Goal: Information Seeking & Learning: Learn about a topic

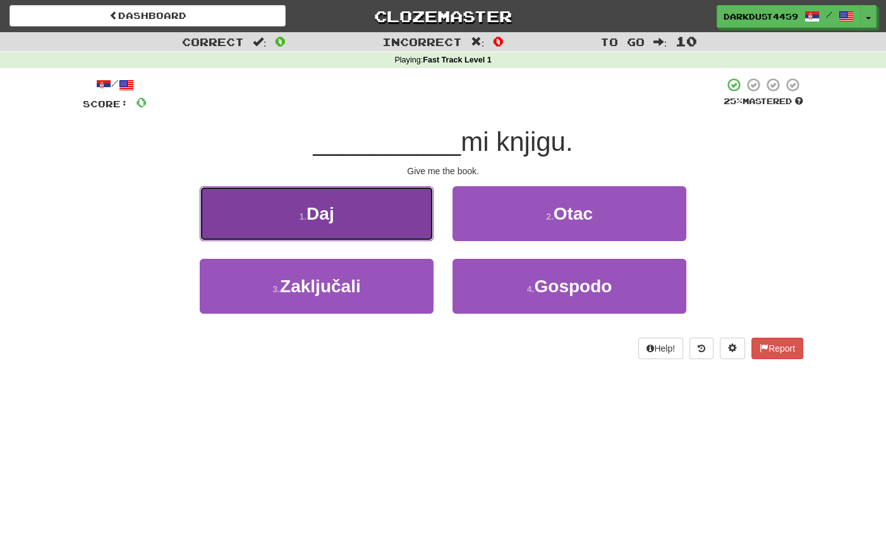
click at [344, 227] on button "1 . Daj" at bounding box center [317, 213] width 234 height 55
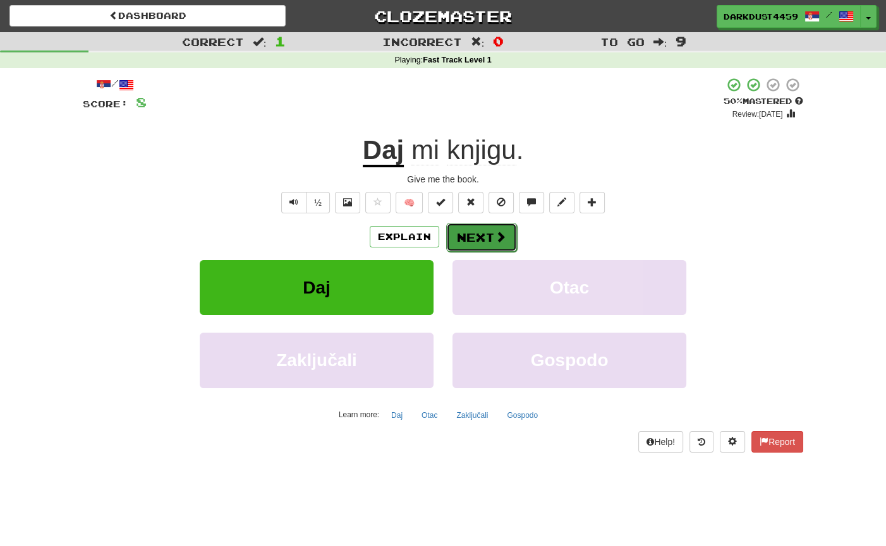
click at [466, 232] on button "Next" at bounding box center [481, 237] width 71 height 29
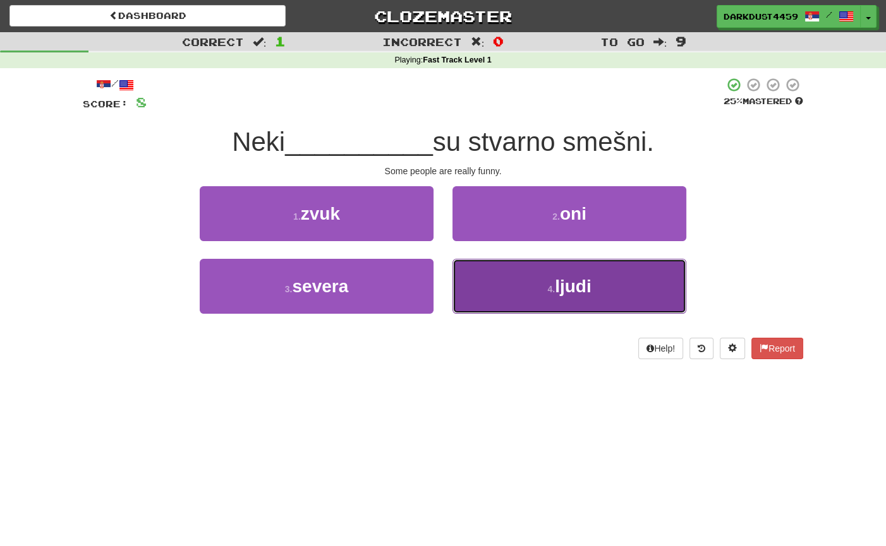
click at [567, 295] on span "ljudi" at bounding box center [573, 287] width 37 height 20
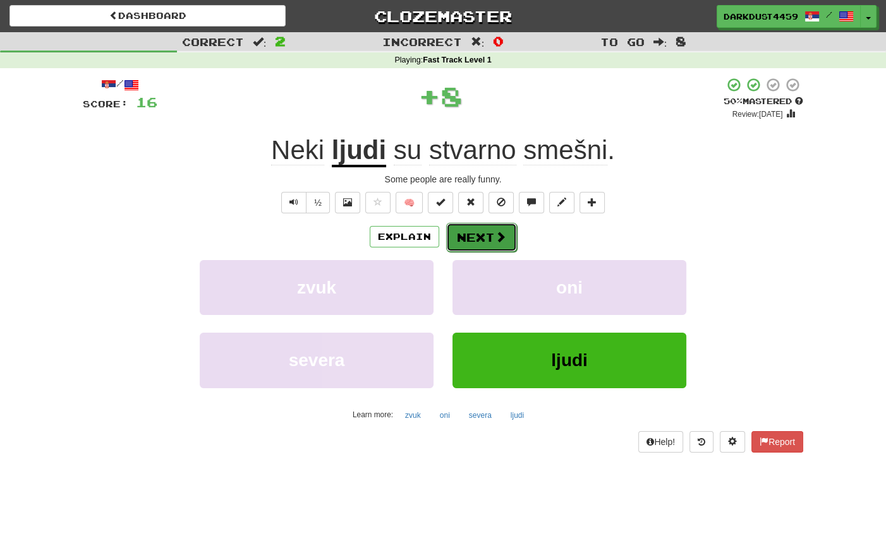
click at [488, 246] on button "Next" at bounding box center [481, 237] width 71 height 29
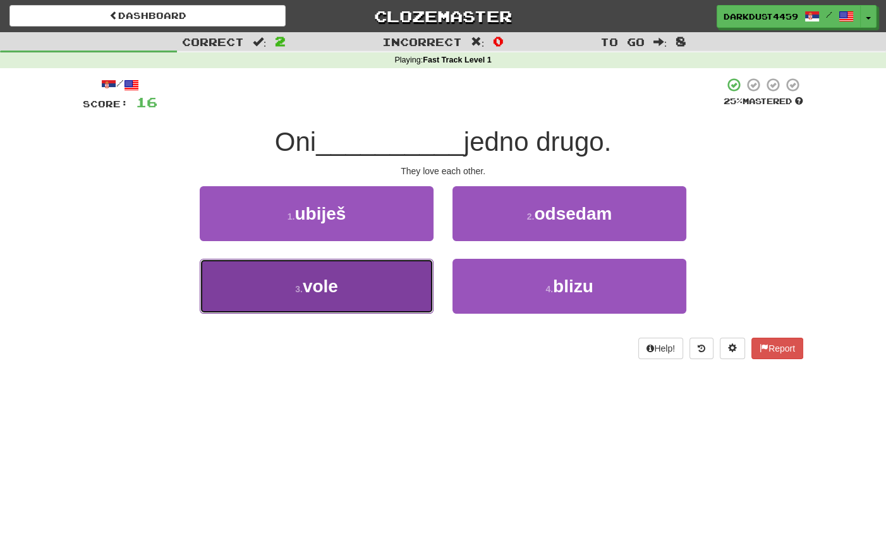
click at [346, 265] on button "3 . vole" at bounding box center [317, 286] width 234 height 55
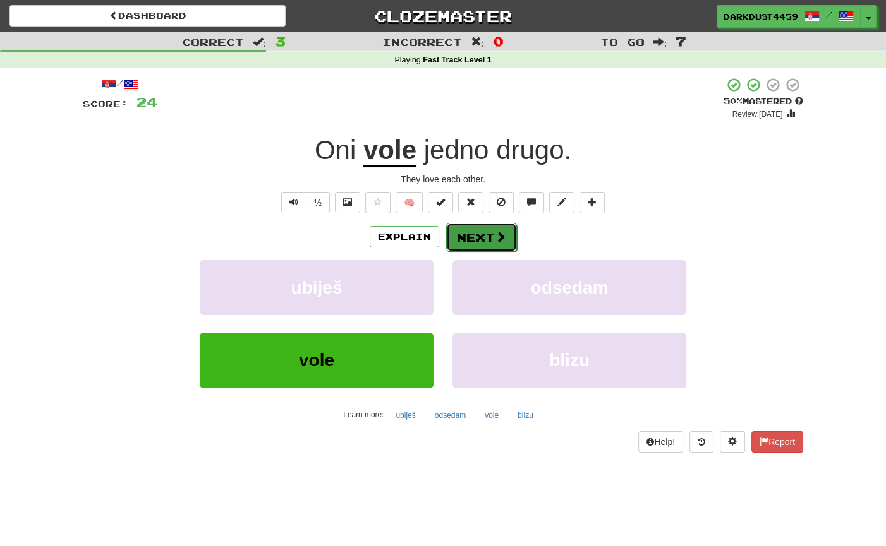
click at [501, 239] on span at bounding box center [500, 236] width 11 height 11
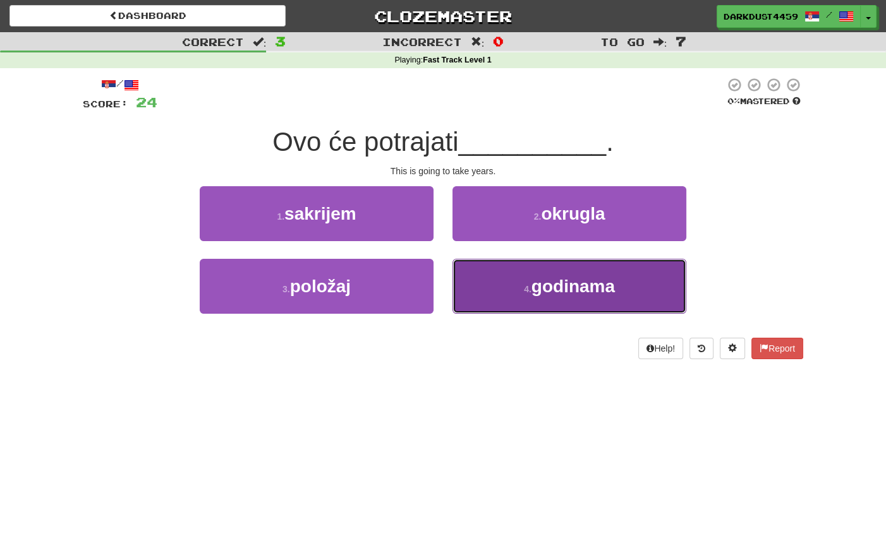
click at [502, 280] on button "4 . godinama" at bounding box center [569, 286] width 234 height 55
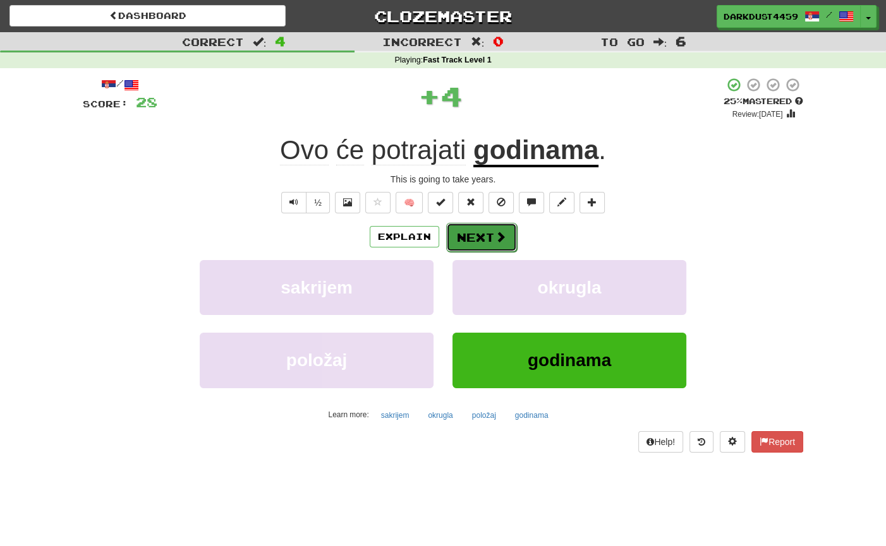
click at [477, 239] on button "Next" at bounding box center [481, 237] width 71 height 29
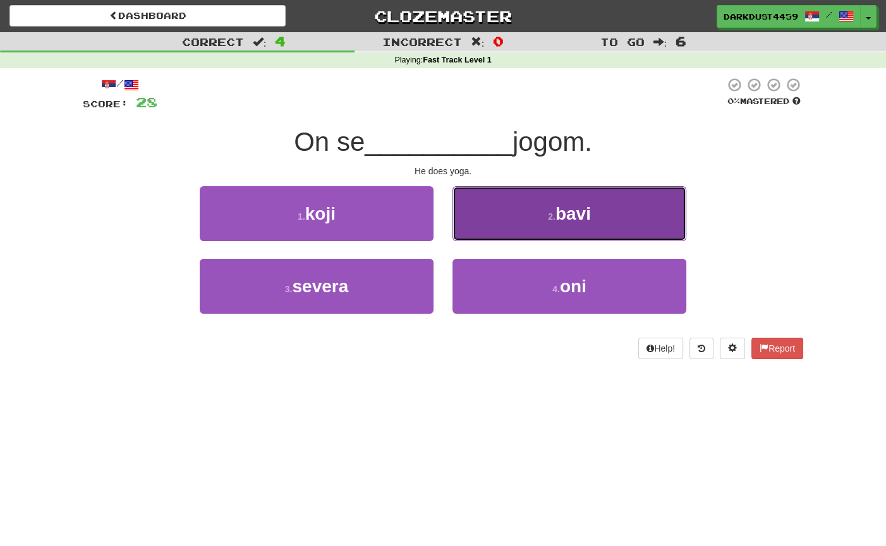
click at [492, 230] on button "2 . bavi" at bounding box center [569, 213] width 234 height 55
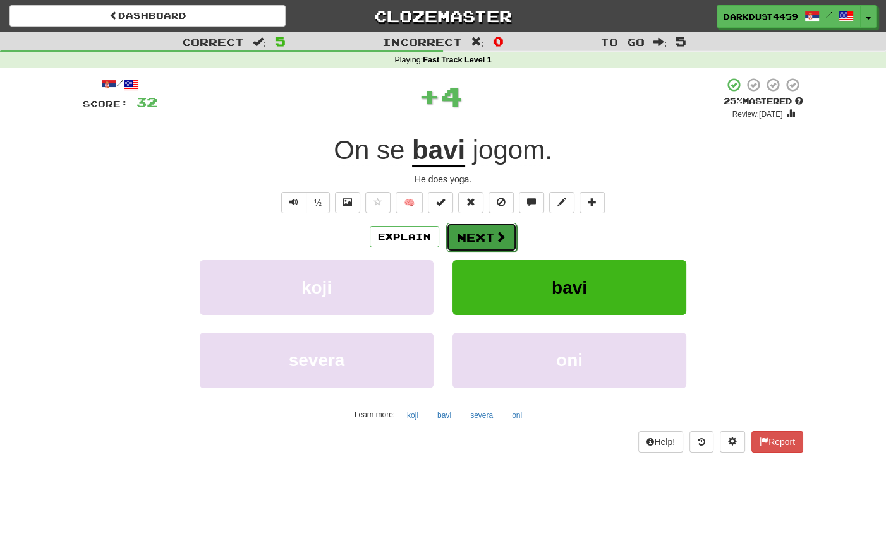
click at [512, 236] on button "Next" at bounding box center [481, 237] width 71 height 29
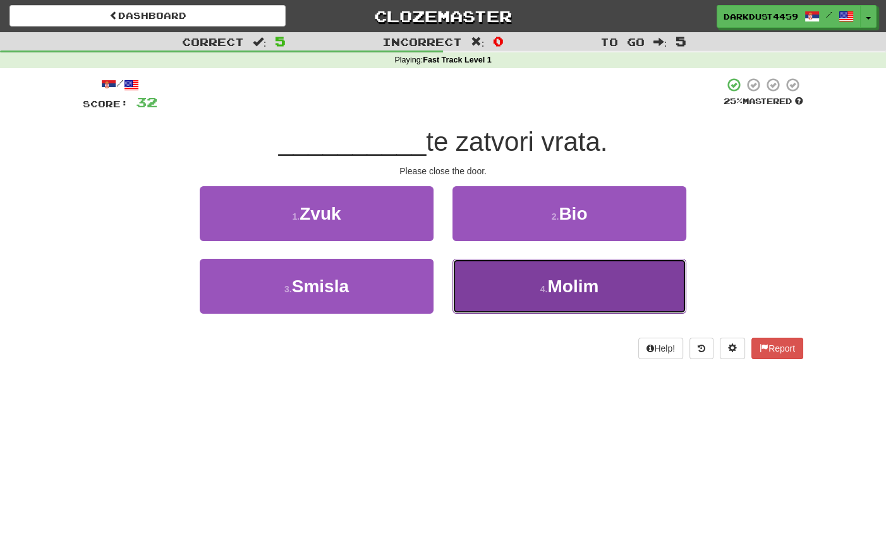
click at [504, 272] on button "4 . Molim" at bounding box center [569, 286] width 234 height 55
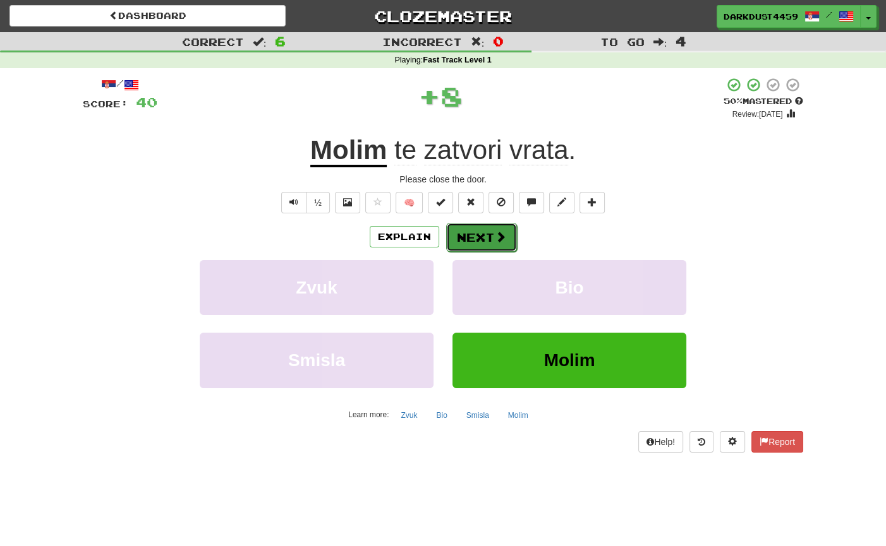
click at [507, 238] on button "Next" at bounding box center [481, 237] width 71 height 29
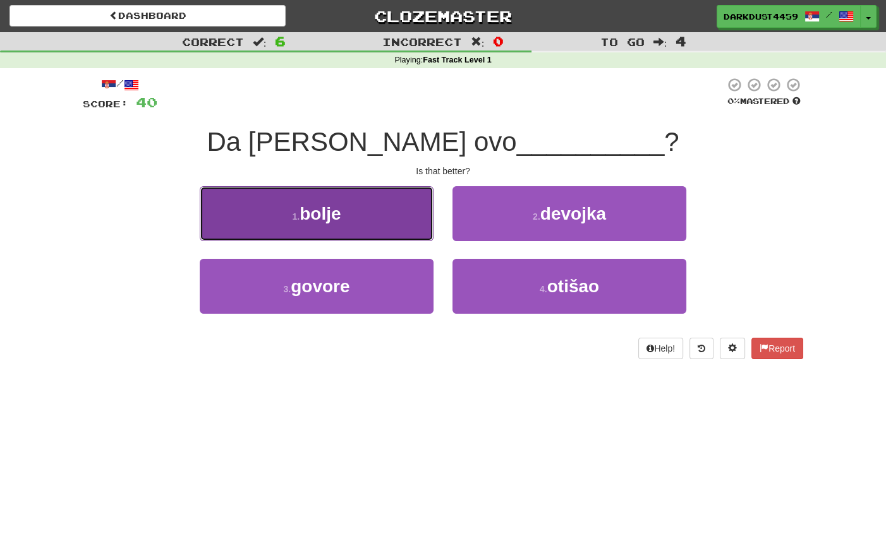
click at [412, 227] on button "1 . bolje" at bounding box center [317, 213] width 234 height 55
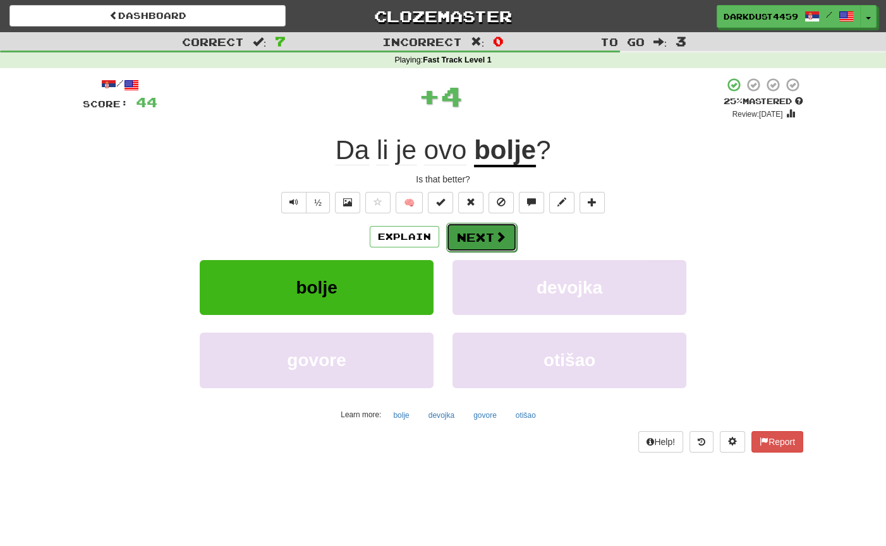
click at [479, 240] on button "Next" at bounding box center [481, 237] width 71 height 29
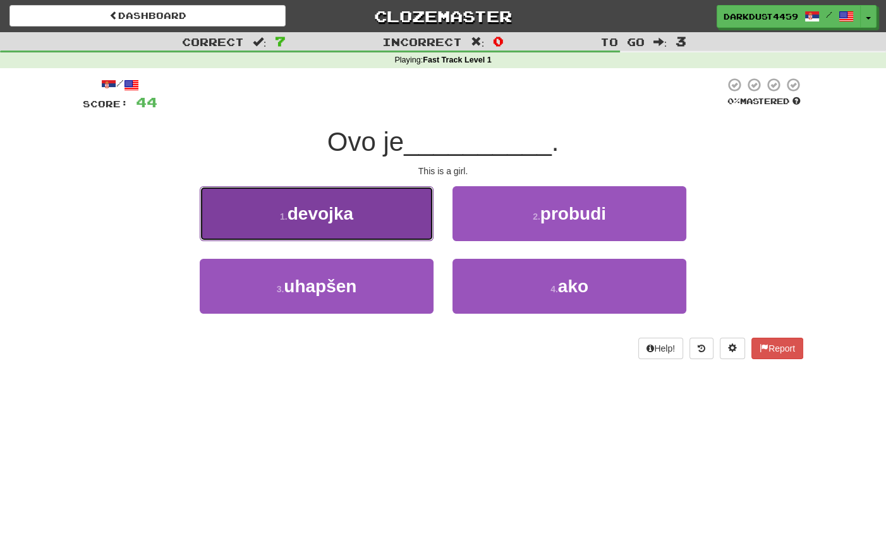
click at [416, 229] on button "1 . devojka" at bounding box center [317, 213] width 234 height 55
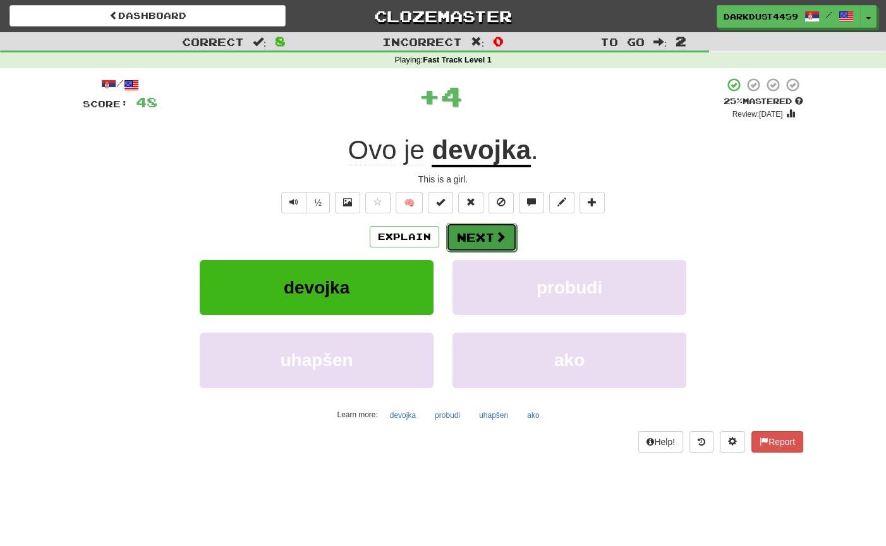
click at [483, 231] on button "Next" at bounding box center [481, 237] width 71 height 29
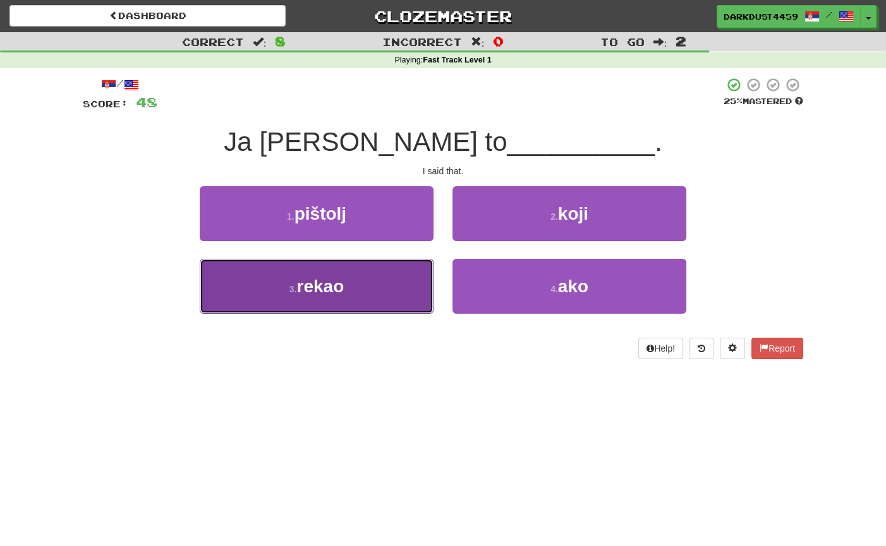
click at [340, 279] on span "rekao" at bounding box center [319, 287] width 47 height 20
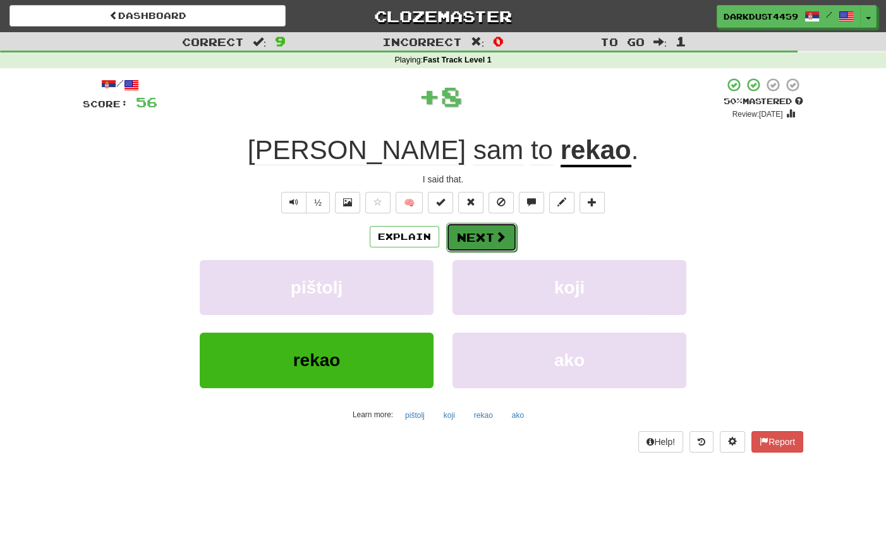
click at [472, 236] on button "Next" at bounding box center [481, 237] width 71 height 29
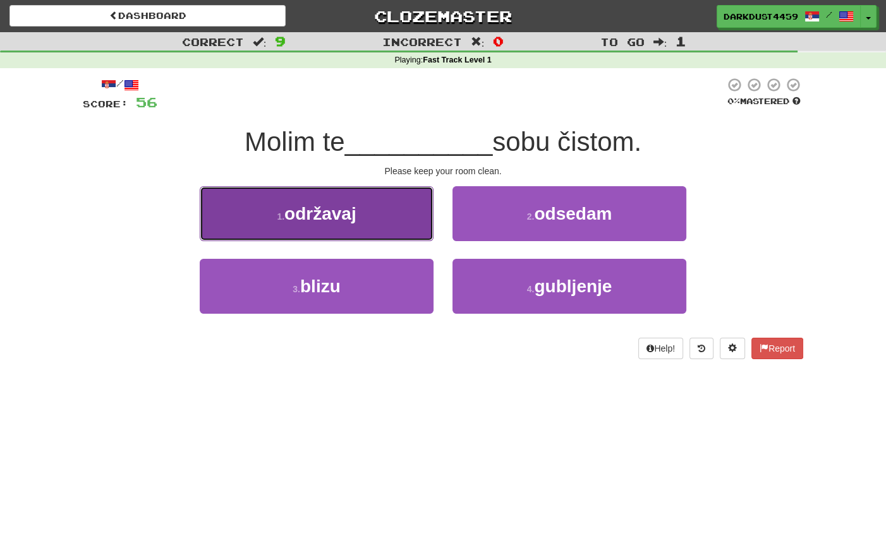
click at [417, 236] on button "1 . održavaj" at bounding box center [317, 213] width 234 height 55
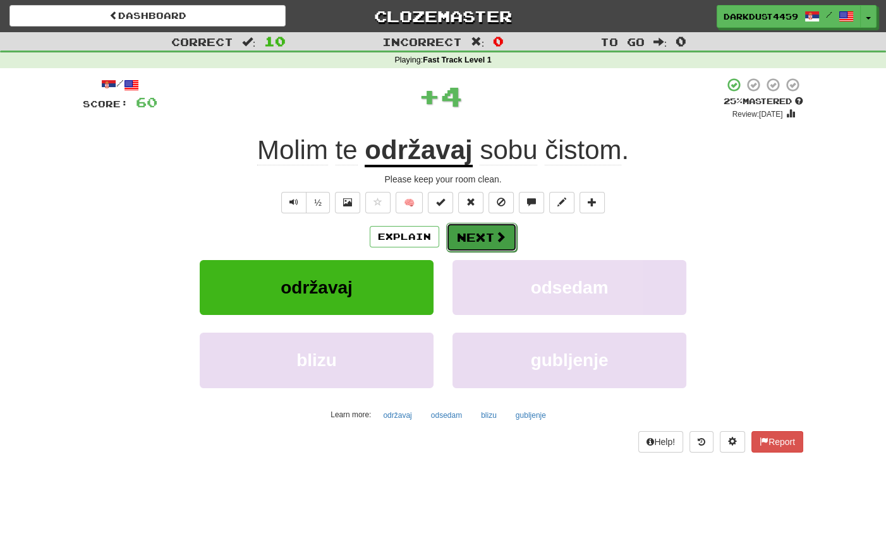
click at [475, 234] on button "Next" at bounding box center [481, 237] width 71 height 29
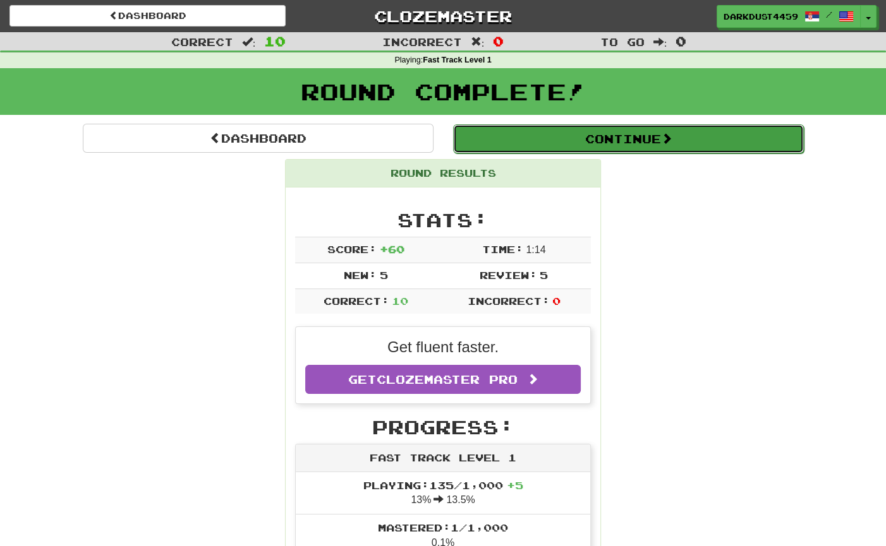
click at [603, 142] on button "Continue" at bounding box center [628, 138] width 351 height 29
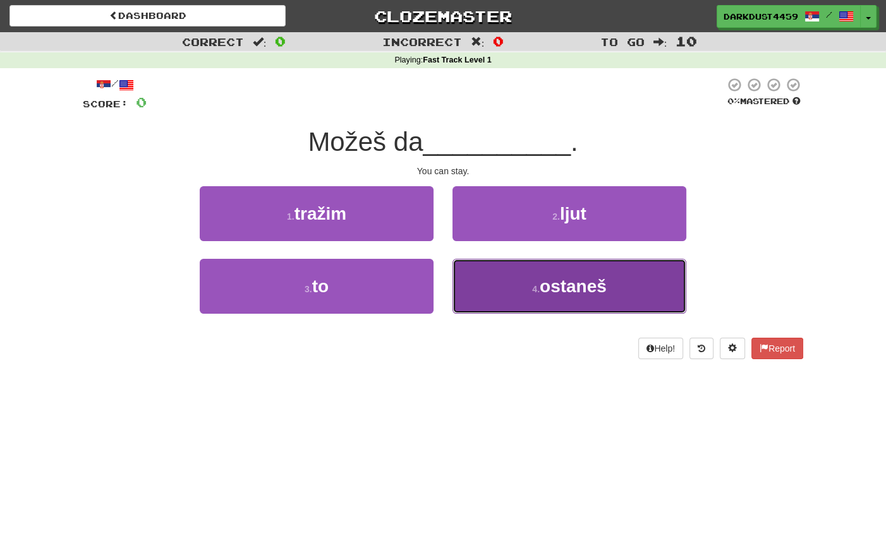
click at [597, 272] on button "4 . ostaneš" at bounding box center [569, 286] width 234 height 55
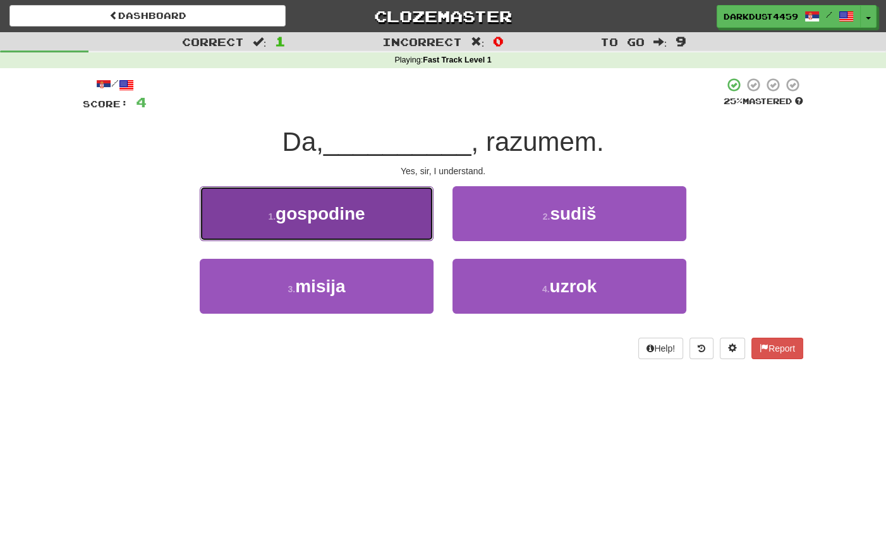
click at [388, 229] on button "1 . gospodine" at bounding box center [317, 213] width 234 height 55
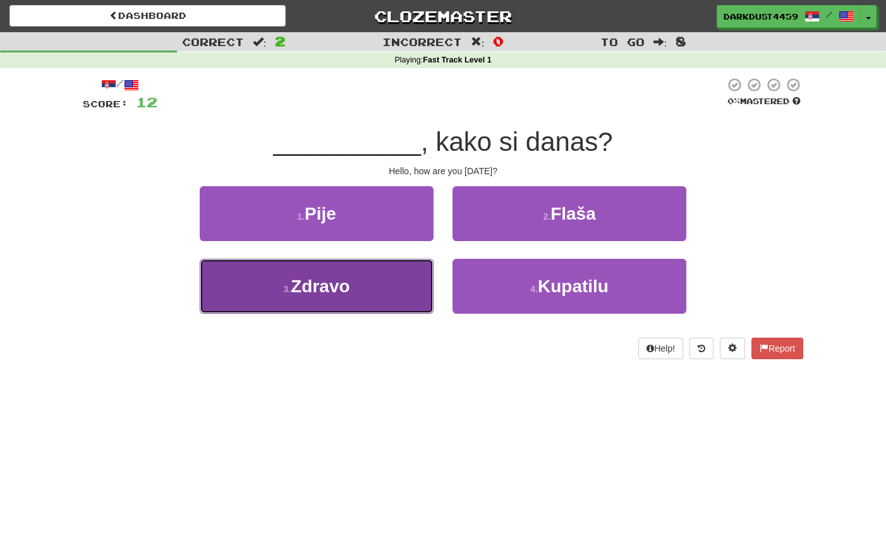
click at [394, 305] on button "3 . Zdravo" at bounding box center [317, 286] width 234 height 55
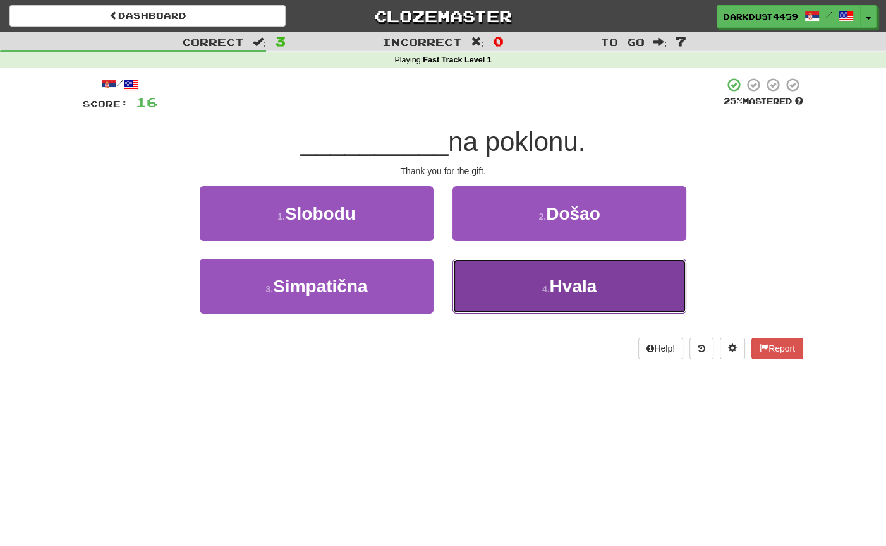
click at [530, 299] on button "4 . Hvala" at bounding box center [569, 286] width 234 height 55
click at [491, 296] on button "4 . Hvala" at bounding box center [569, 286] width 234 height 55
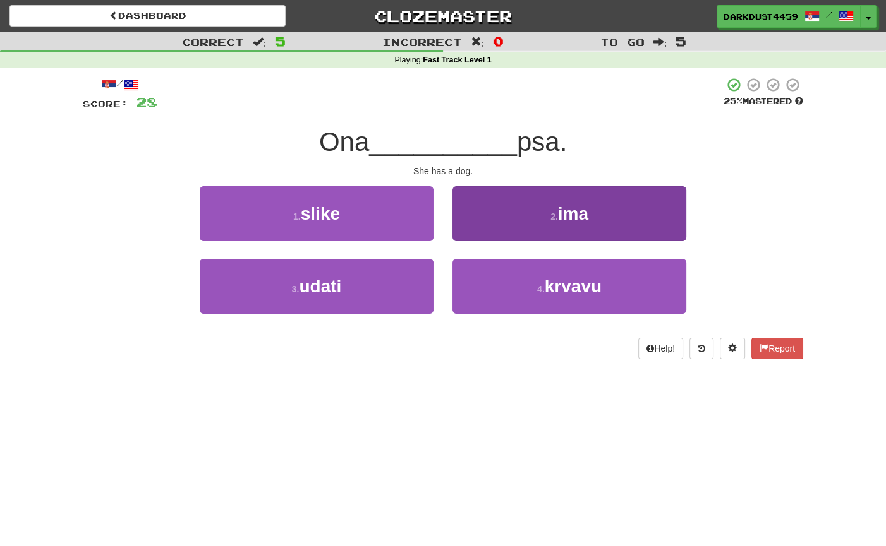
drag, startPoint x: 531, startPoint y: 176, endPoint x: 517, endPoint y: 229, distance: 54.7
click at [530, 180] on div "/ Score: 28 25 % Mastered Ona __________ psa. She has a dog. 1 . slike 2 . ima …" at bounding box center [443, 218] width 720 height 282
click at [517, 229] on button "2 . ima" at bounding box center [569, 213] width 234 height 55
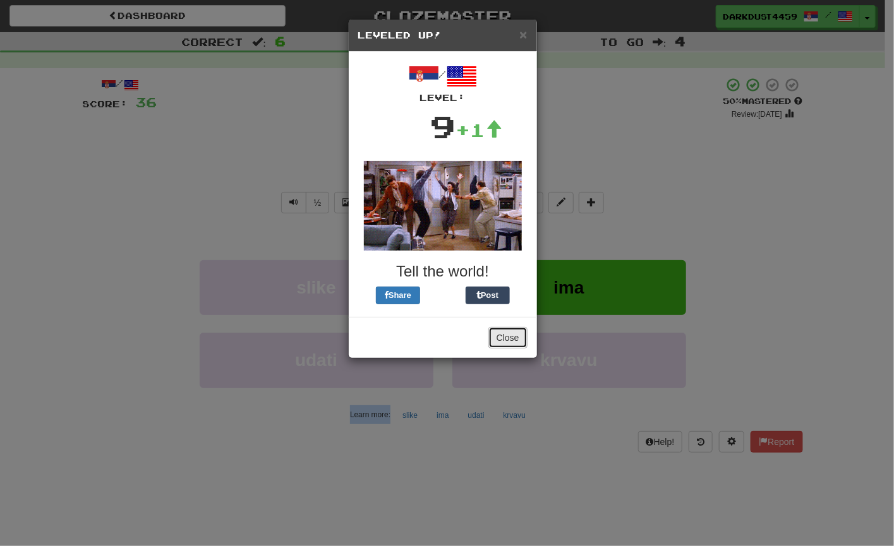
click at [518, 335] on button "Close" at bounding box center [507, 337] width 39 height 21
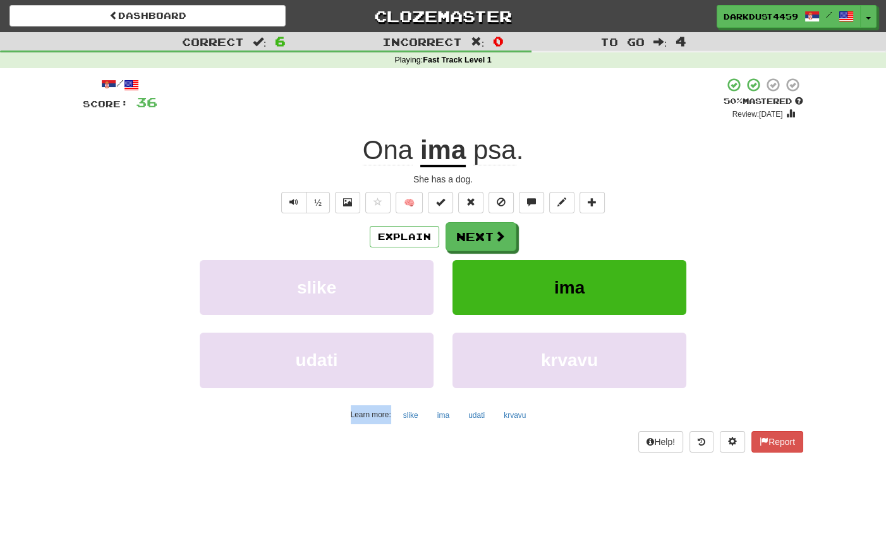
click at [488, 222] on div "Explain Next" at bounding box center [443, 236] width 720 height 29
click at [488, 231] on button "Next" at bounding box center [481, 237] width 71 height 29
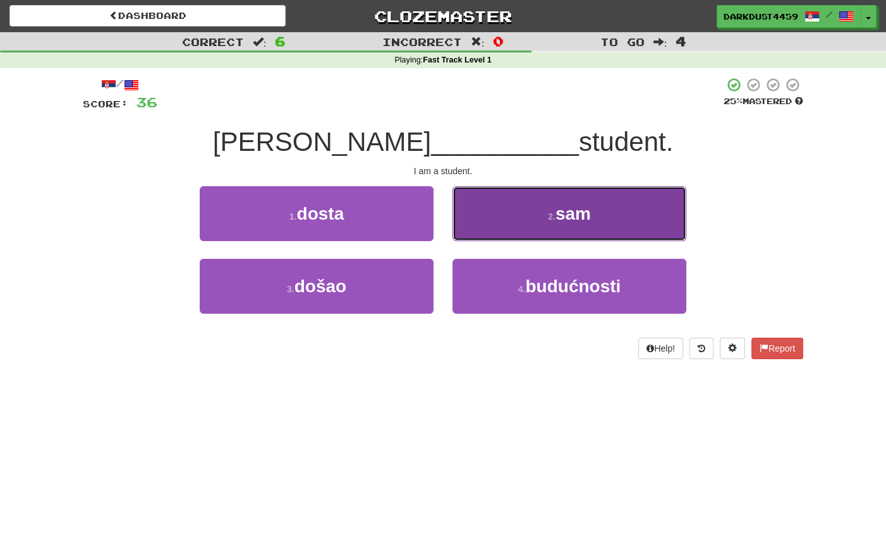
click at [593, 227] on button "2 . sam" at bounding box center [569, 213] width 234 height 55
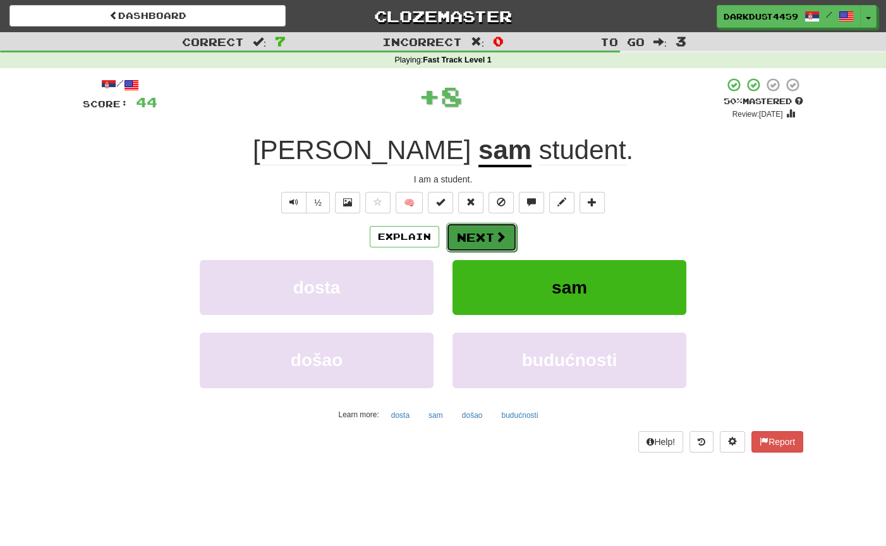
click at [503, 234] on span at bounding box center [500, 236] width 11 height 11
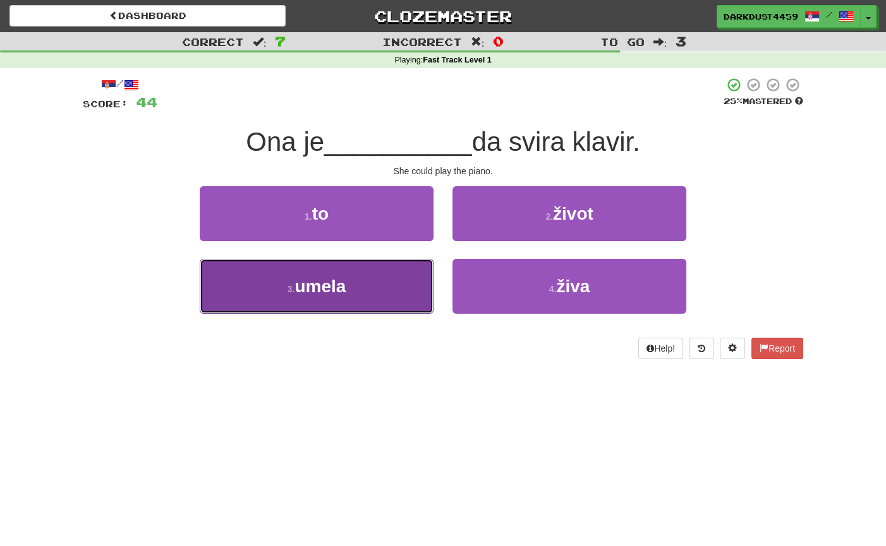
click at [416, 282] on button "3 . umela" at bounding box center [317, 286] width 234 height 55
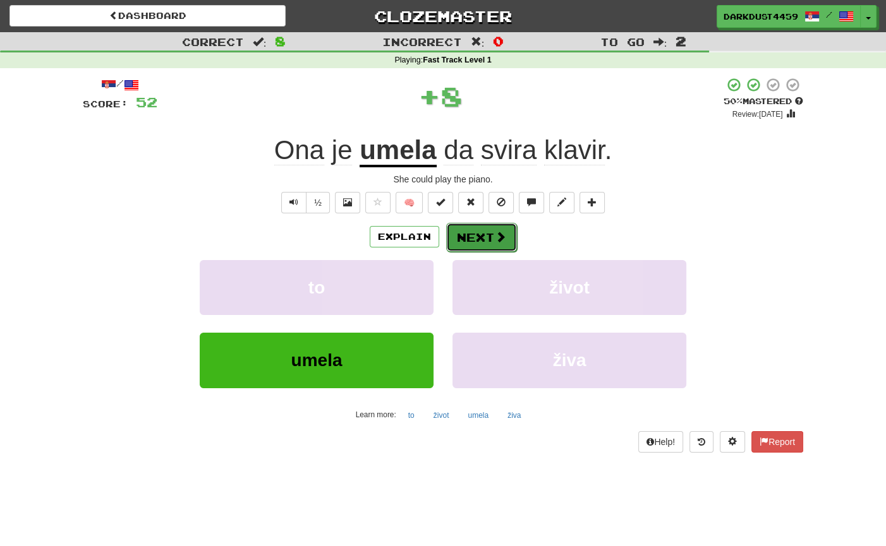
click at [506, 241] on button "Next" at bounding box center [481, 237] width 71 height 29
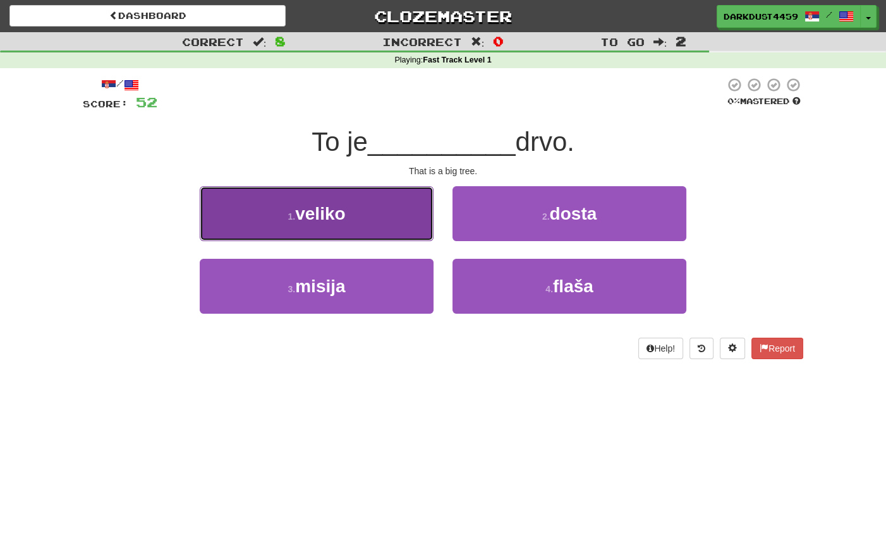
click at [404, 215] on button "1 . veliko" at bounding box center [317, 213] width 234 height 55
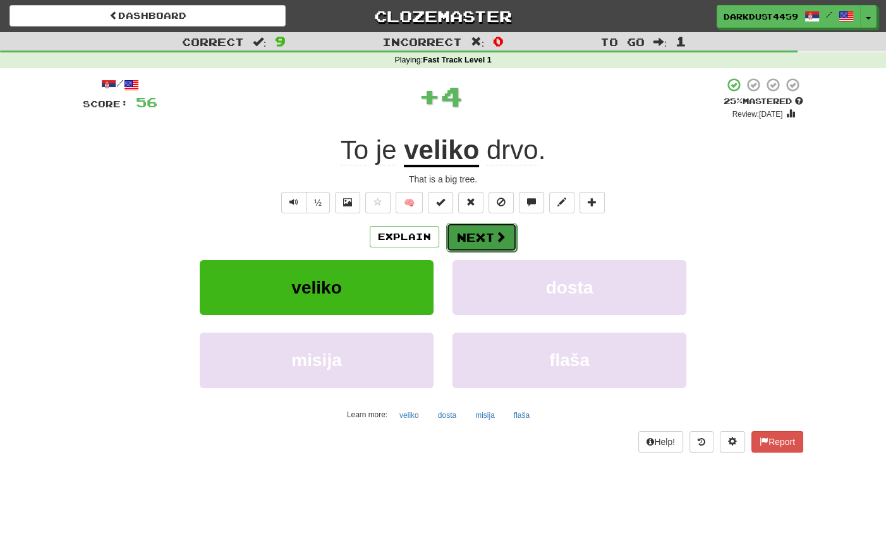
click at [480, 241] on button "Next" at bounding box center [481, 237] width 71 height 29
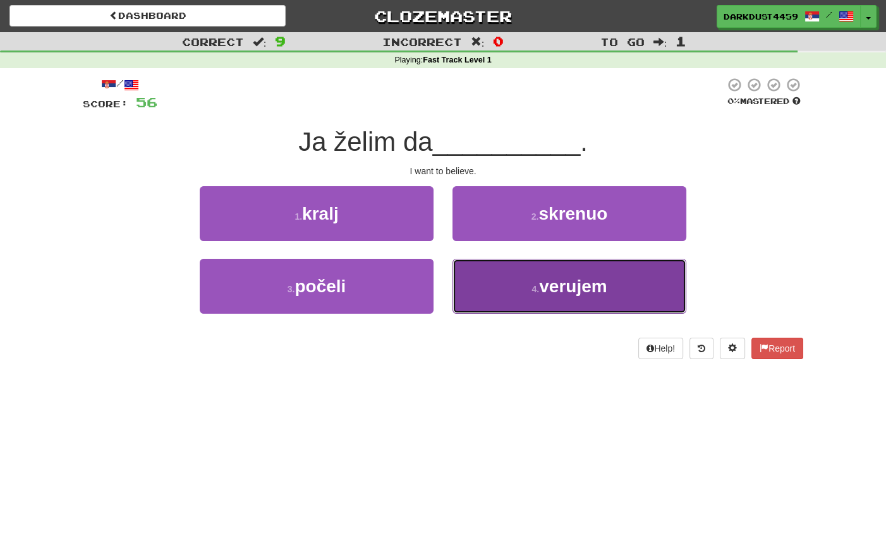
click at [512, 282] on button "4 . verujem" at bounding box center [569, 286] width 234 height 55
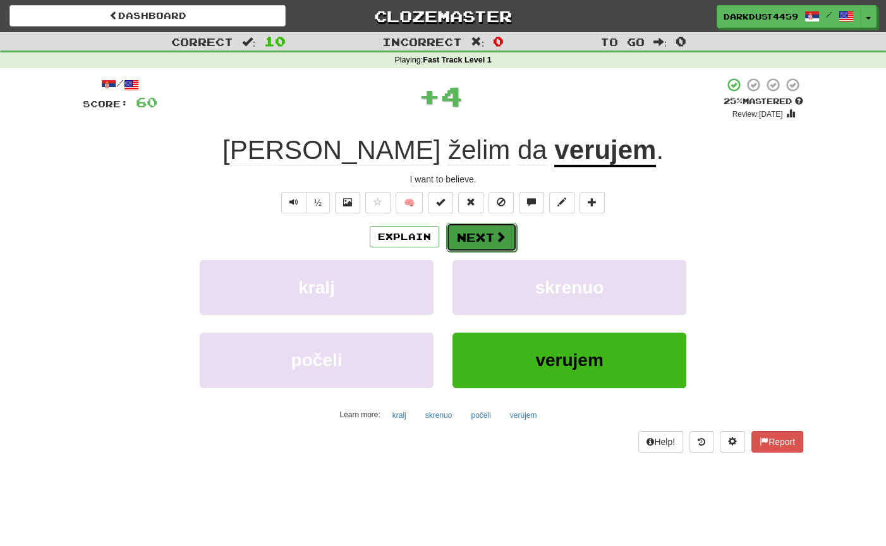
click at [499, 240] on span at bounding box center [500, 236] width 11 height 11
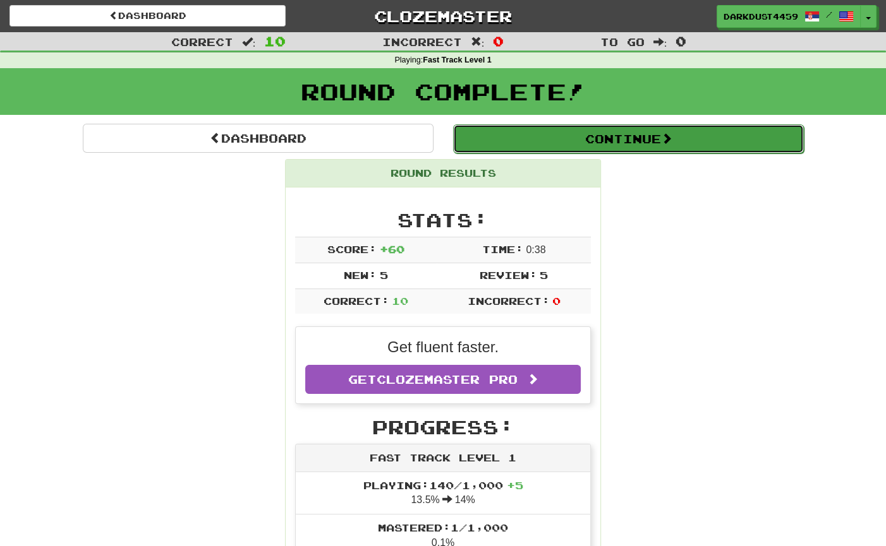
click at [606, 128] on button "Continue" at bounding box center [628, 138] width 351 height 29
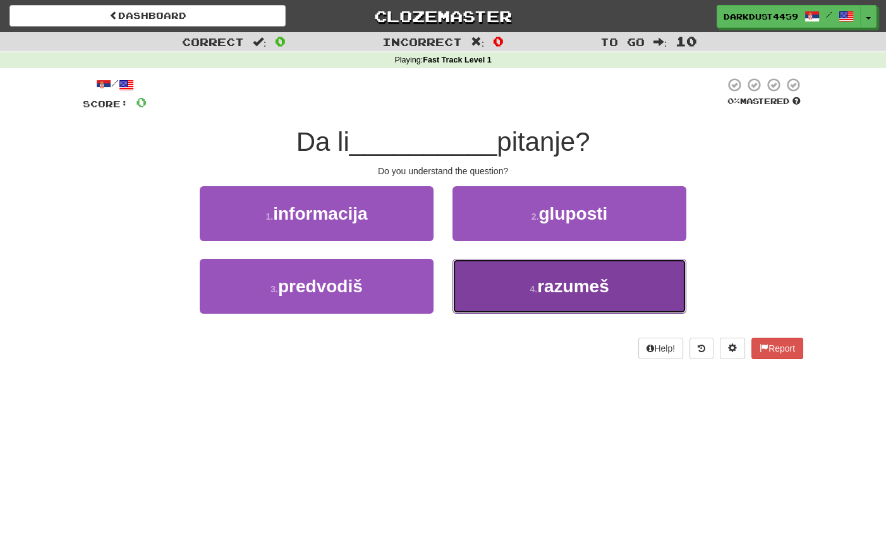
click at [515, 306] on button "4 . razumeš" at bounding box center [569, 286] width 234 height 55
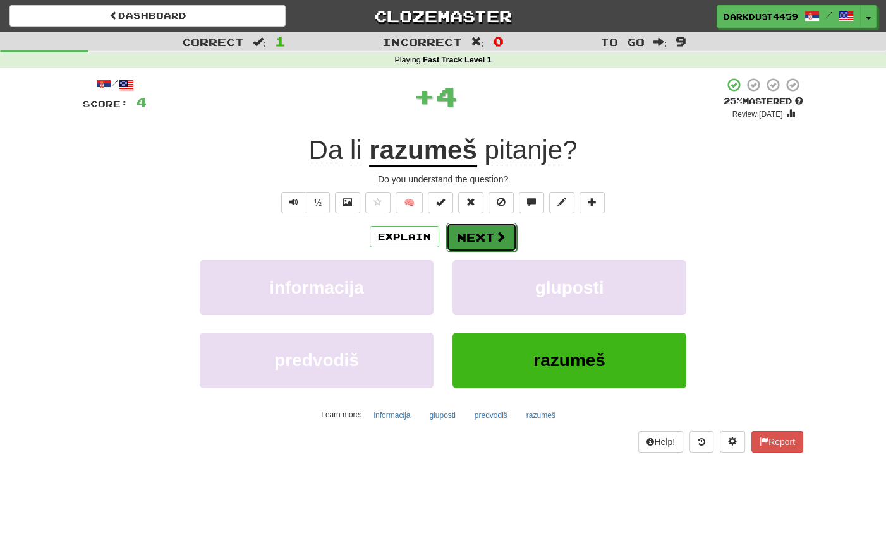
click at [505, 245] on button "Next" at bounding box center [481, 237] width 71 height 29
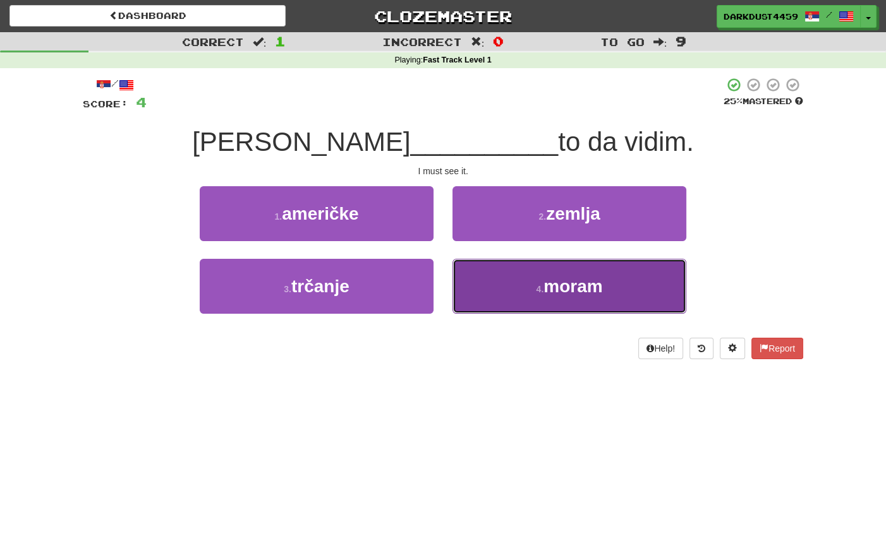
click at [511, 281] on button "4 . moram" at bounding box center [569, 286] width 234 height 55
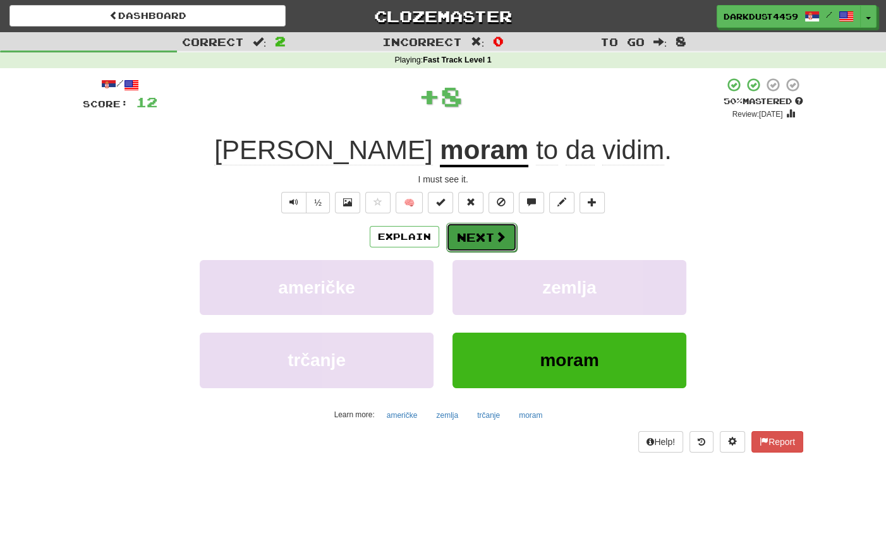
click at [510, 238] on button "Next" at bounding box center [481, 237] width 71 height 29
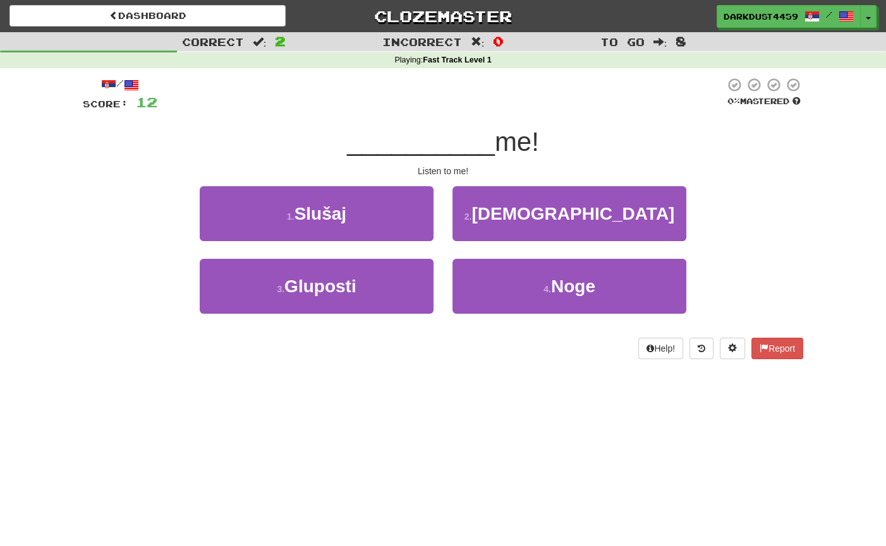
click at [407, 242] on div "1 . Slušaj" at bounding box center [316, 222] width 253 height 73
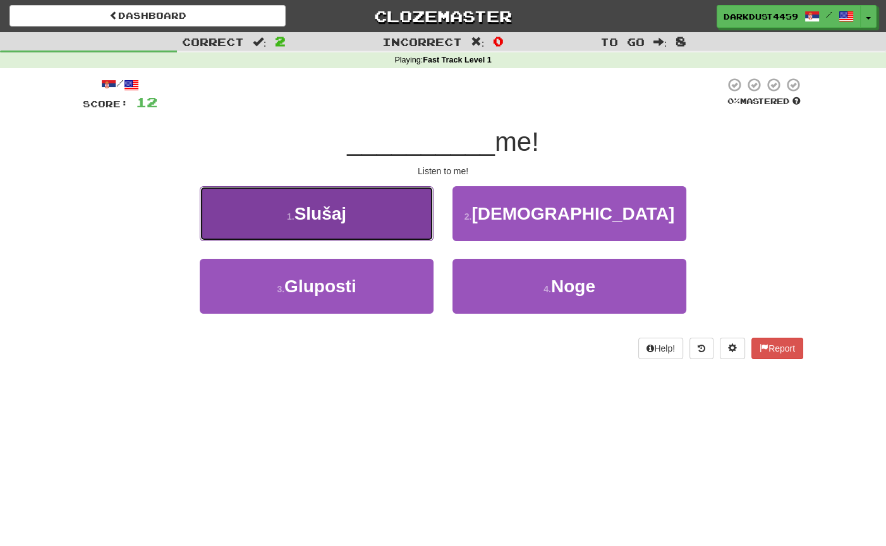
click at [404, 231] on button "1 . Slušaj" at bounding box center [317, 213] width 234 height 55
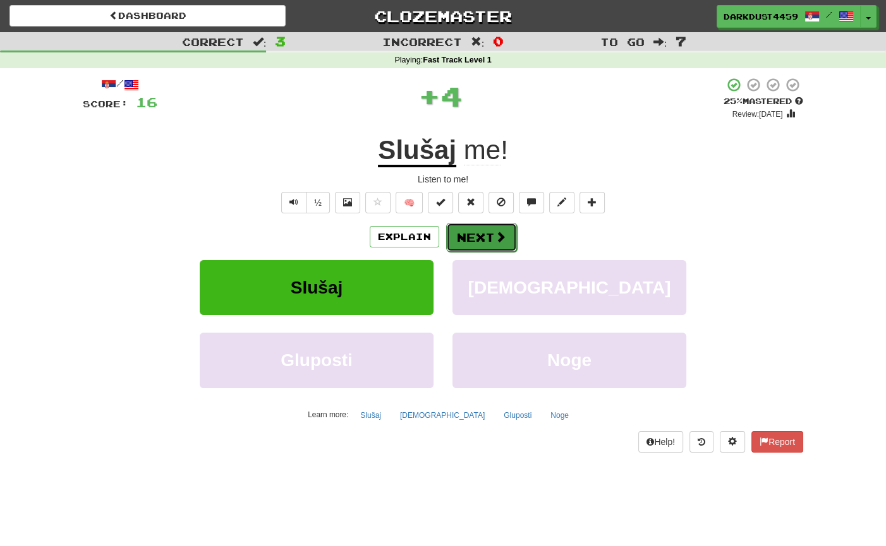
click at [495, 241] on span at bounding box center [500, 236] width 11 height 11
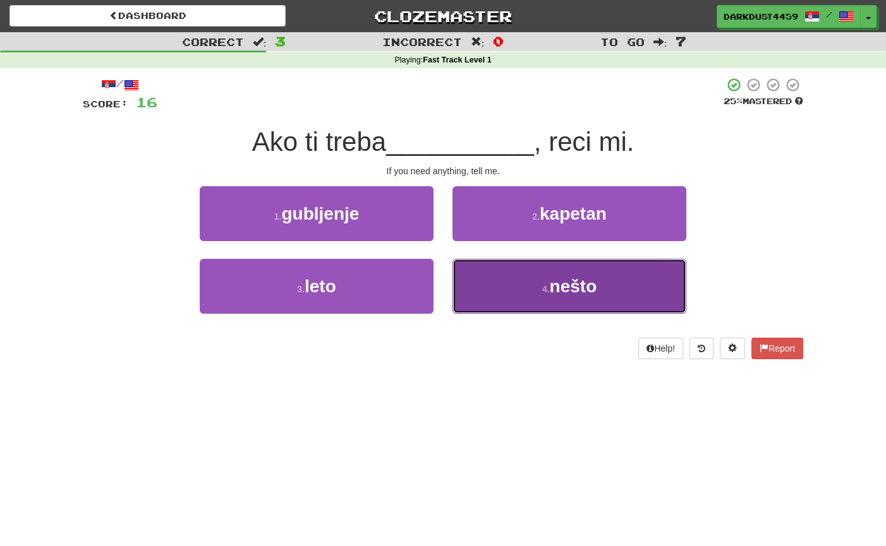
click at [531, 276] on button "4 . nešto" at bounding box center [569, 286] width 234 height 55
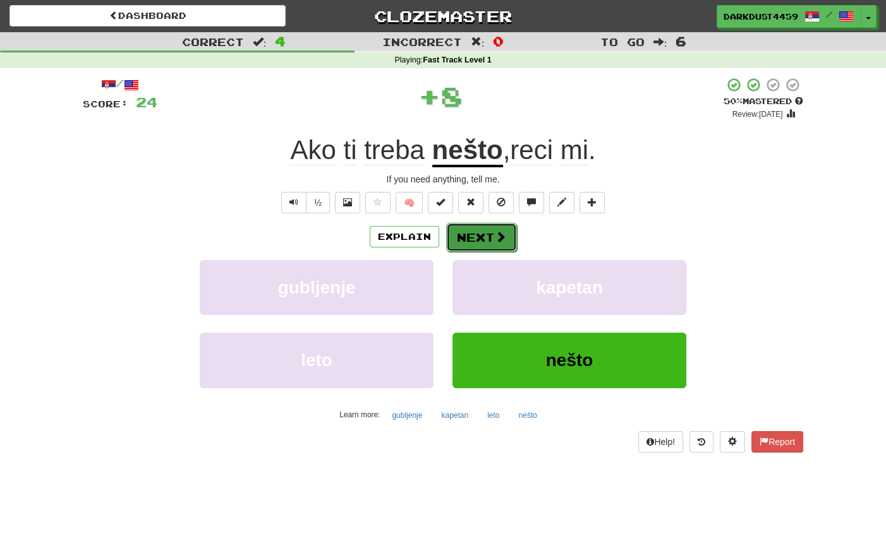
click at [467, 236] on button "Next" at bounding box center [481, 237] width 71 height 29
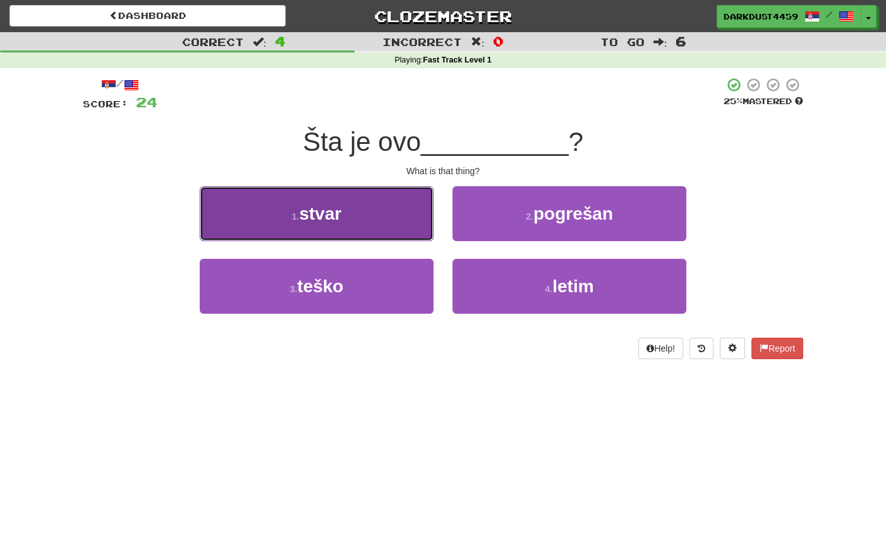
click at [397, 232] on button "1 . stvar" at bounding box center [317, 213] width 234 height 55
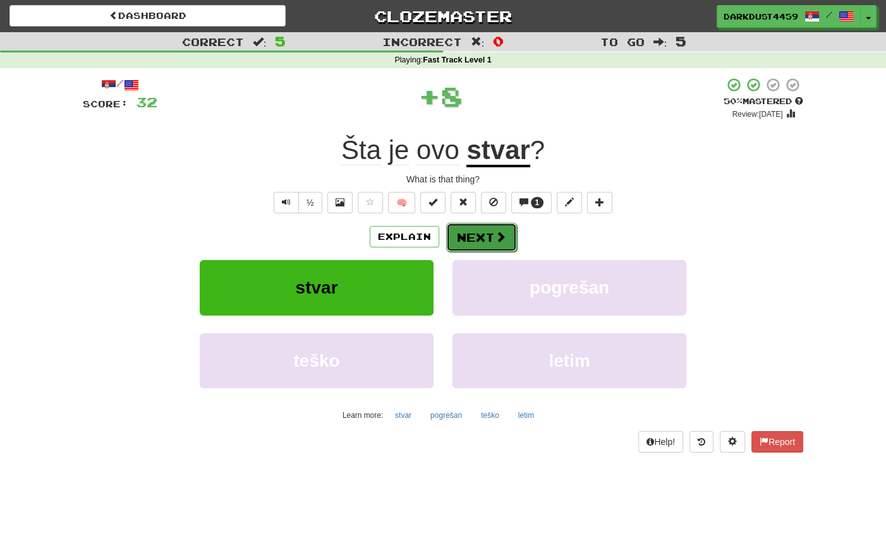
click at [505, 248] on button "Next" at bounding box center [481, 237] width 71 height 29
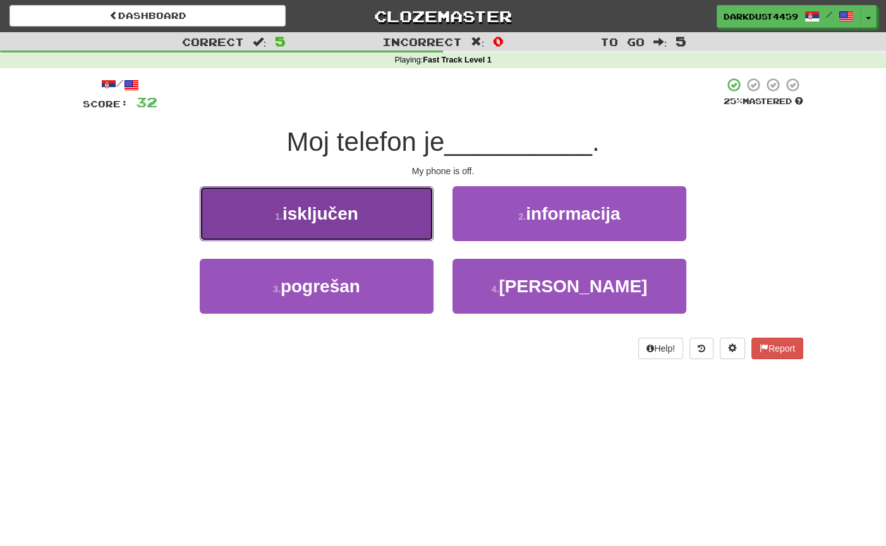
click at [422, 222] on button "1 . isključen" at bounding box center [317, 213] width 234 height 55
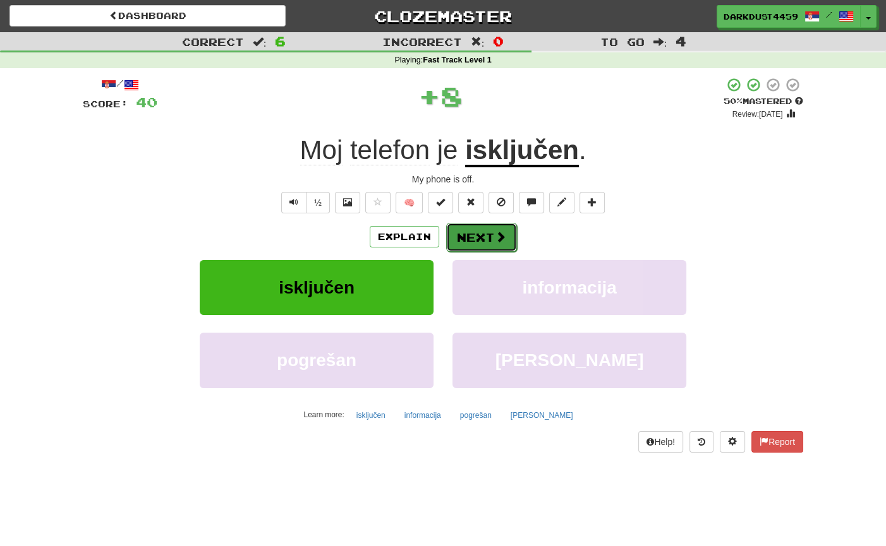
click at [500, 236] on span at bounding box center [500, 236] width 11 height 11
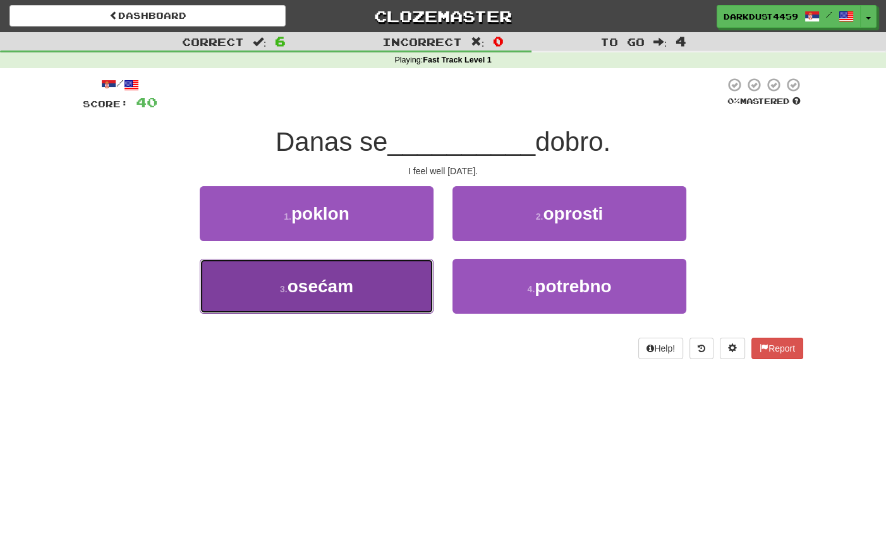
click at [385, 310] on button "3 . osećam" at bounding box center [317, 286] width 234 height 55
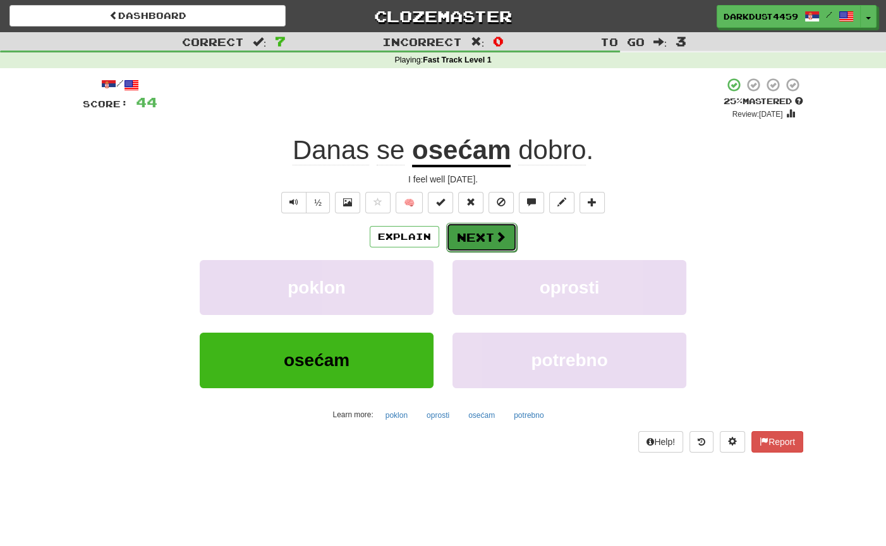
click at [495, 238] on span at bounding box center [500, 236] width 11 height 11
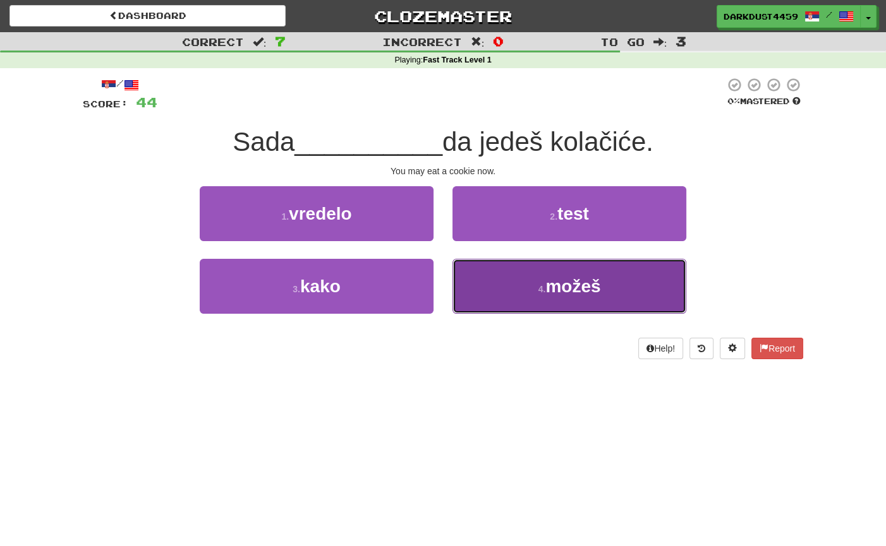
click at [522, 280] on button "4 . možeš" at bounding box center [569, 286] width 234 height 55
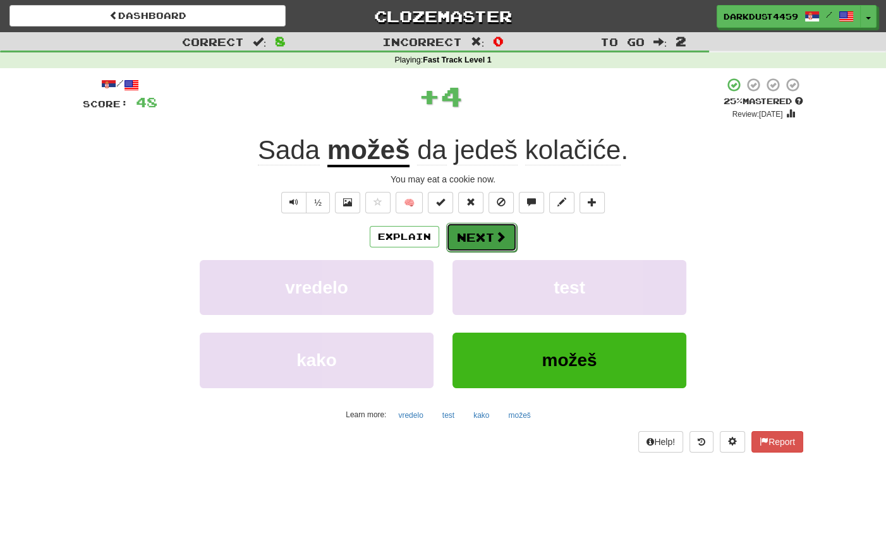
click at [497, 236] on span at bounding box center [500, 236] width 11 height 11
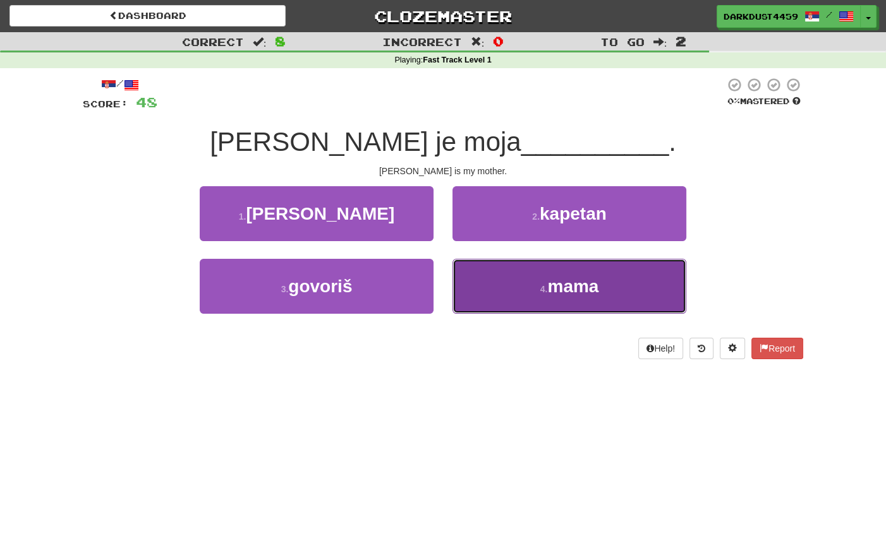
click at [506, 279] on button "4 . mama" at bounding box center [569, 286] width 234 height 55
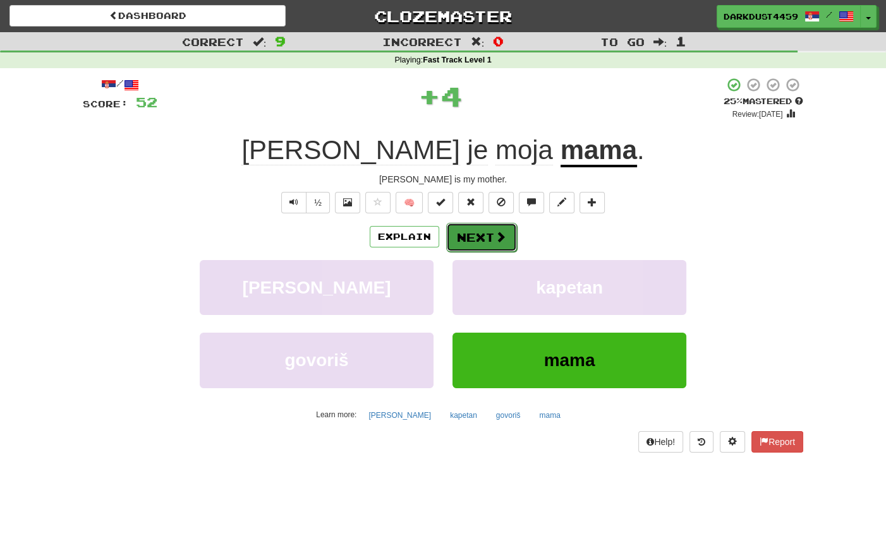
click at [506, 237] on button "Next" at bounding box center [481, 237] width 71 height 29
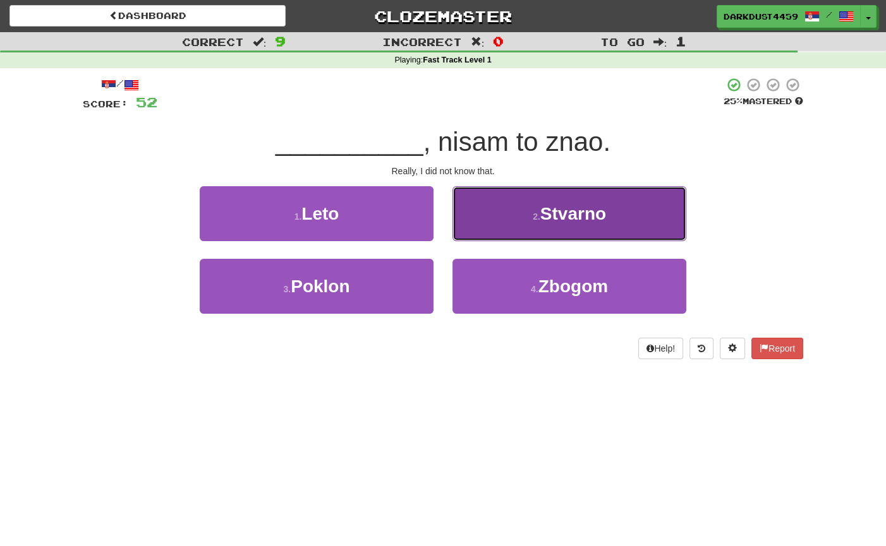
click at [518, 221] on button "2 . Stvarno" at bounding box center [569, 213] width 234 height 55
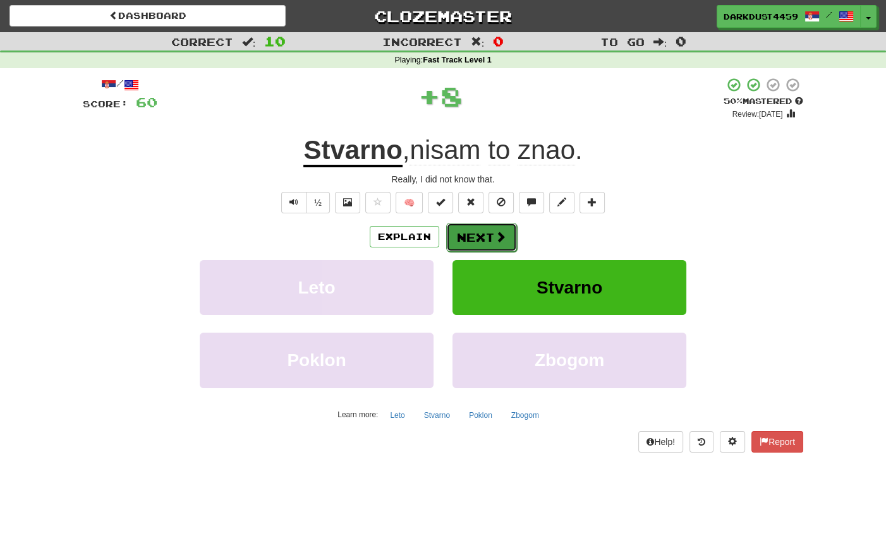
click at [499, 229] on button "Next" at bounding box center [481, 237] width 71 height 29
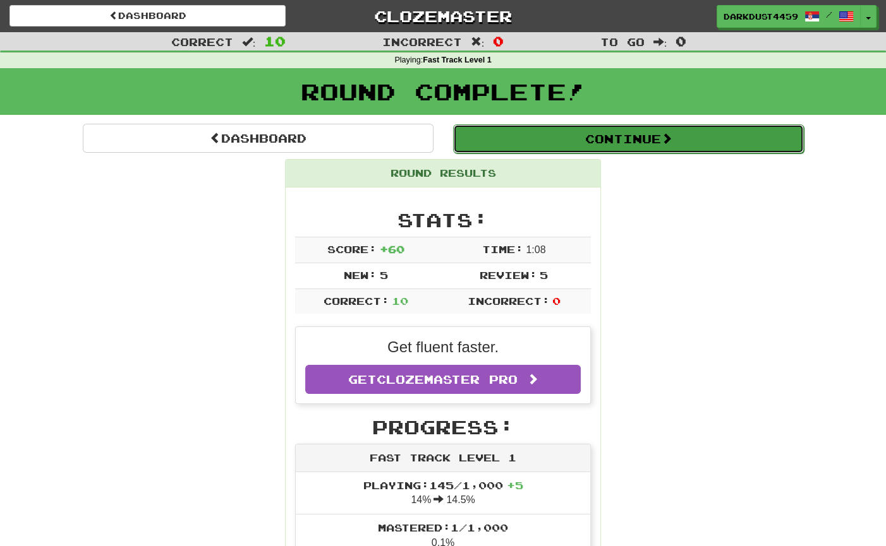
click at [582, 142] on button "Continue" at bounding box center [628, 138] width 351 height 29
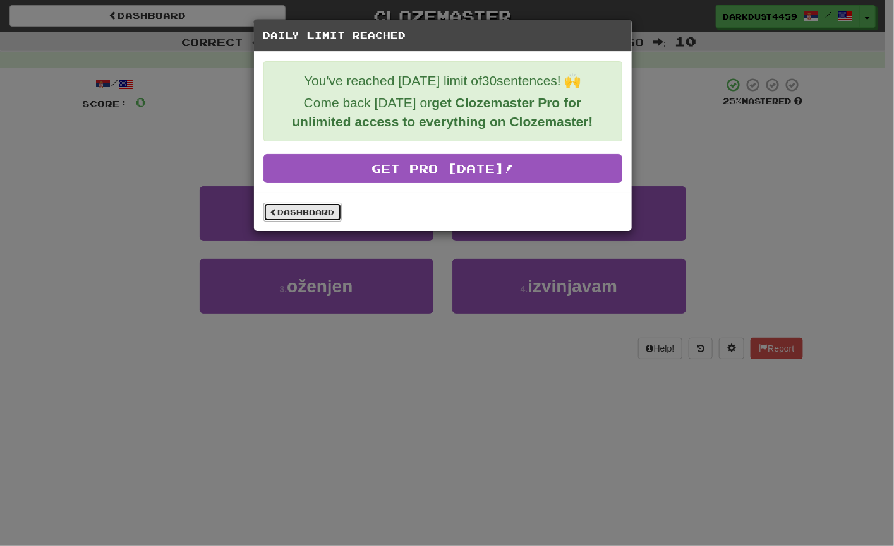
click at [322, 217] on link "Dashboard" at bounding box center [302, 212] width 78 height 19
